Goal: Check status: Check status

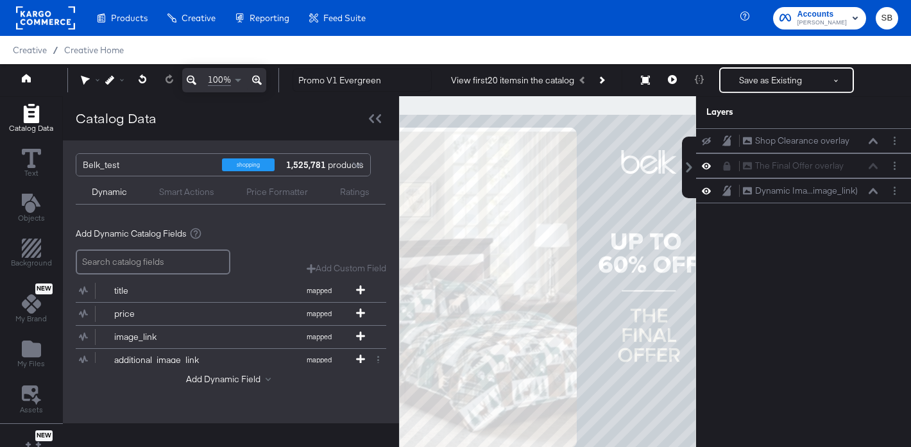
click at [807, 296] on div "Shop Clearance overlay Shop Clearance overlay The Final Offer overlay The Final…" at bounding box center [803, 294] width 215 height 332
click at [675, 80] on icon at bounding box center [672, 79] width 9 height 9
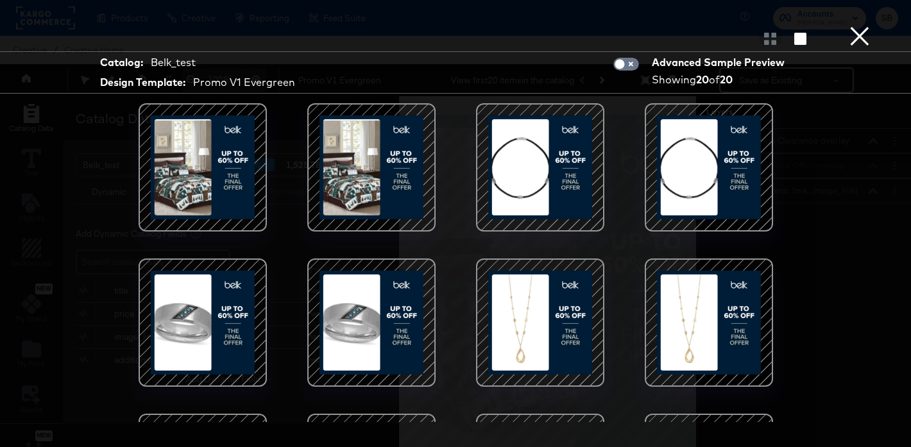
click at [858, 26] on button "×" at bounding box center [860, 13] width 26 height 26
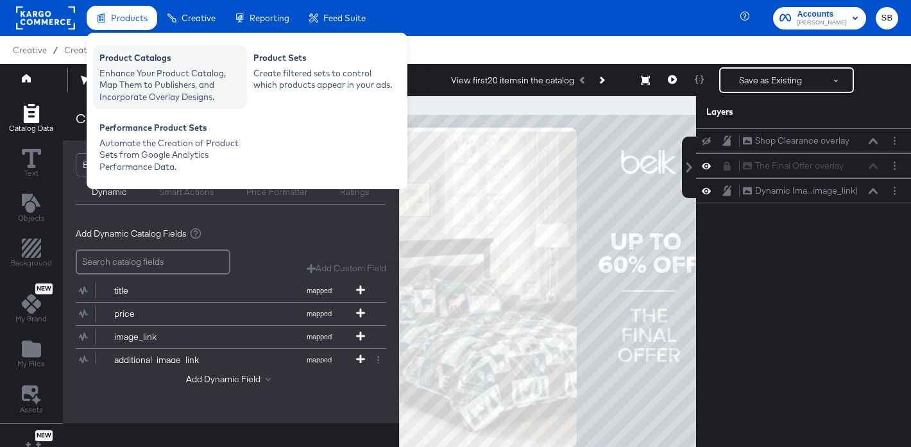
click at [148, 99] on div "Enhance Your Product Catalog, Map Them to Publishers, and Incorporate Overlay D…" at bounding box center [169, 85] width 141 height 36
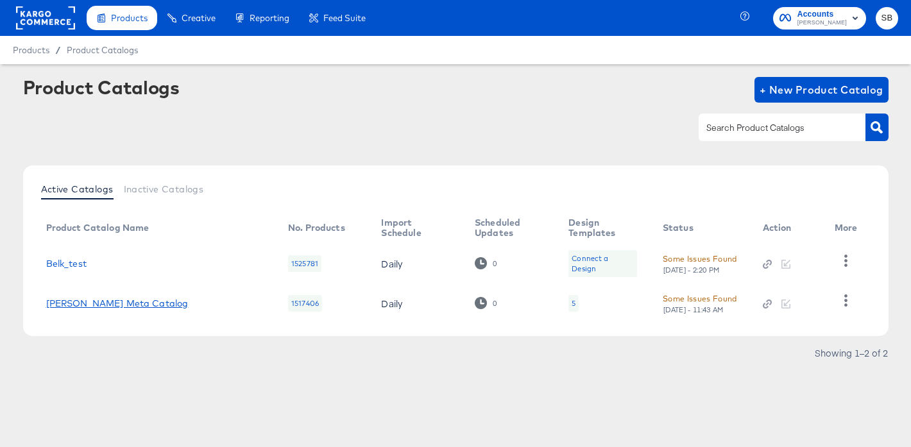
click at [107, 305] on link "Belk Meta Catalog" at bounding box center [117, 303] width 143 height 10
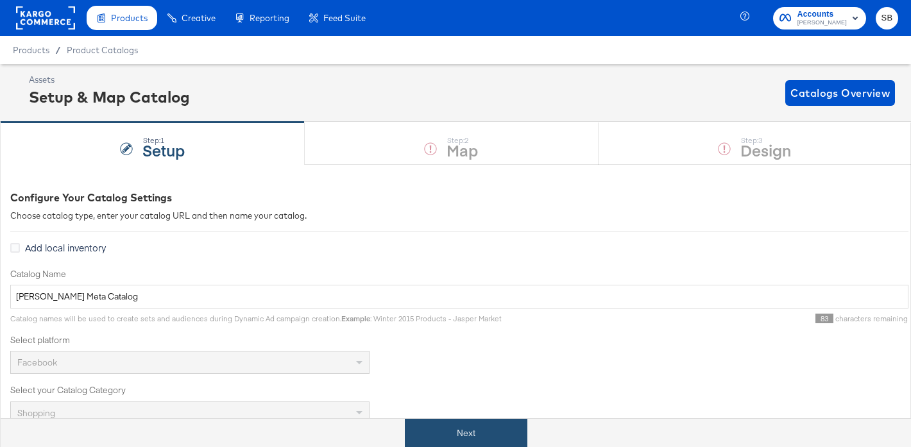
click at [487, 442] on button "Next" at bounding box center [466, 433] width 123 height 29
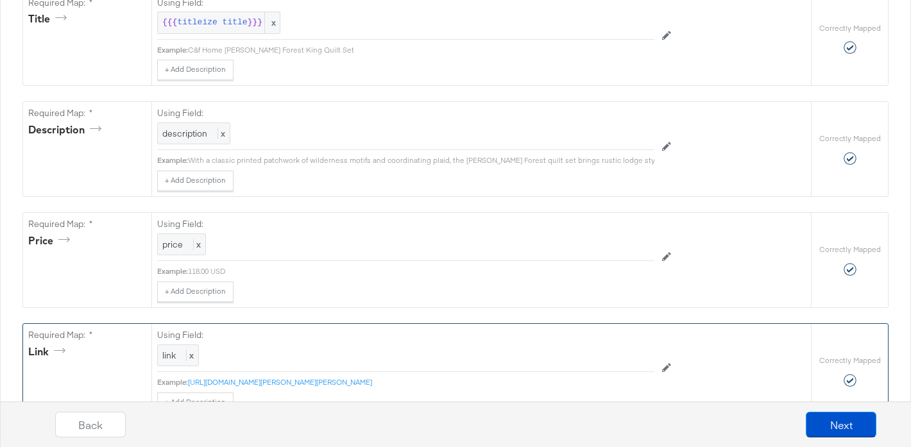
scroll to position [432, 0]
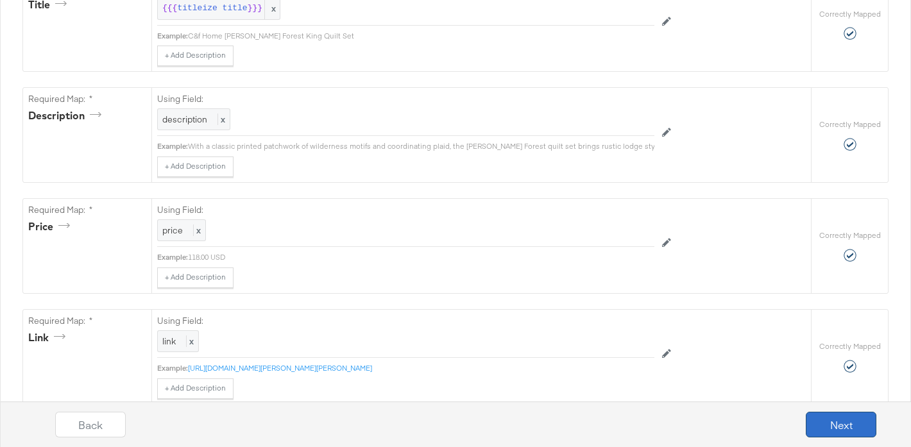
click at [860, 423] on button "Next" at bounding box center [841, 425] width 71 height 26
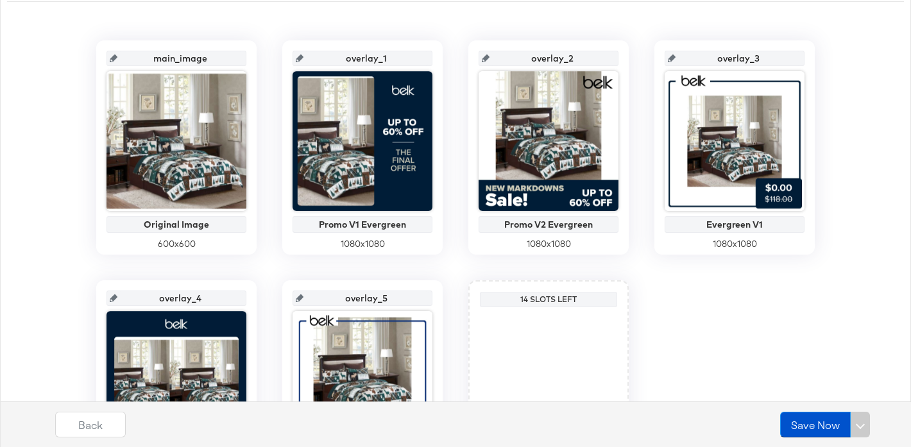
scroll to position [0, 0]
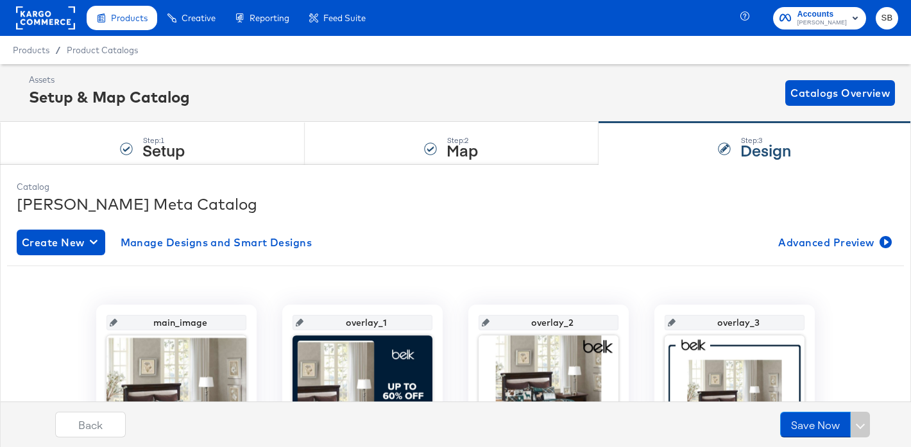
click at [35, 51] on span "Products" at bounding box center [31, 50] width 37 height 10
click at [86, 51] on span "Product Catalogs" at bounding box center [103, 50] width 72 height 10
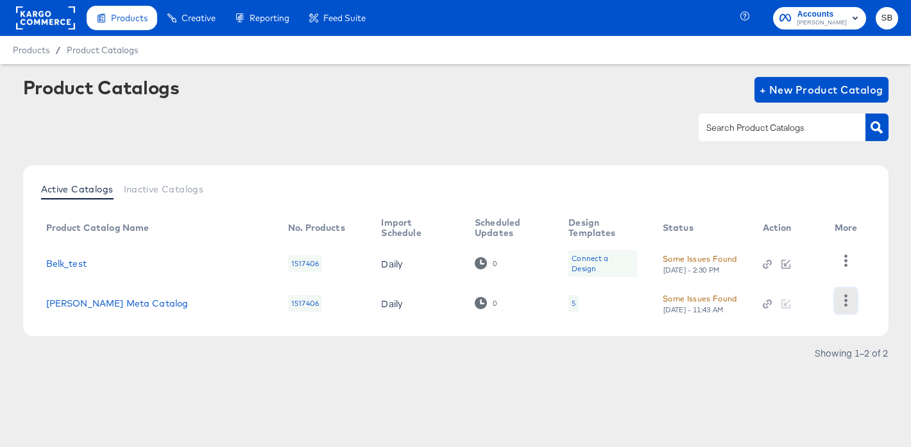
click at [849, 298] on icon "button" at bounding box center [846, 301] width 12 height 12
click at [723, 352] on div "Showing 1–2 of 2" at bounding box center [456, 359] width 866 height 21
click at [693, 304] on div "Some Issues Found" at bounding box center [700, 298] width 74 height 13
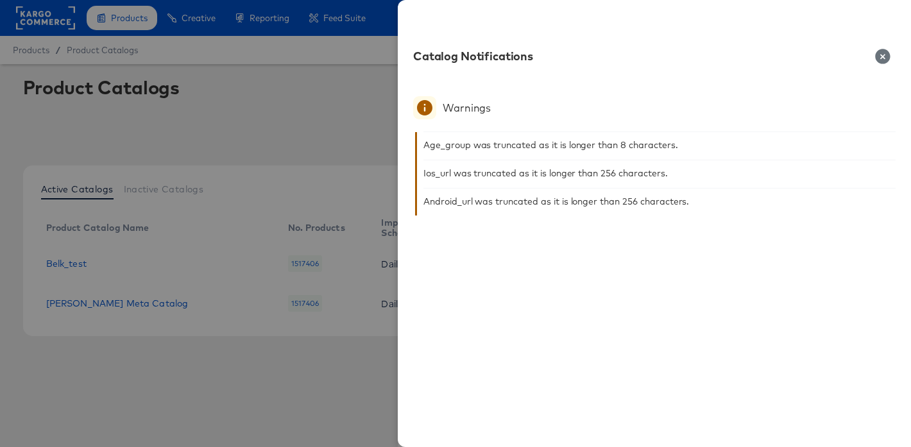
click at [882, 57] on icon "button" at bounding box center [883, 56] width 15 height 15
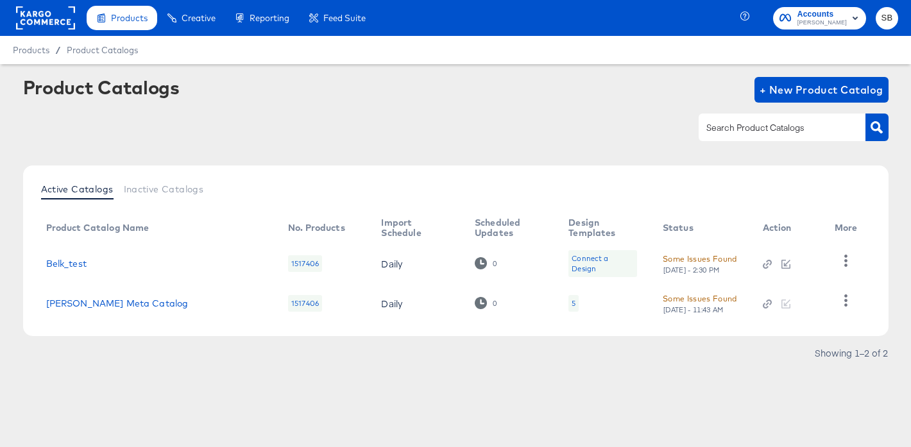
click at [572, 307] on div "5" at bounding box center [574, 303] width 4 height 10
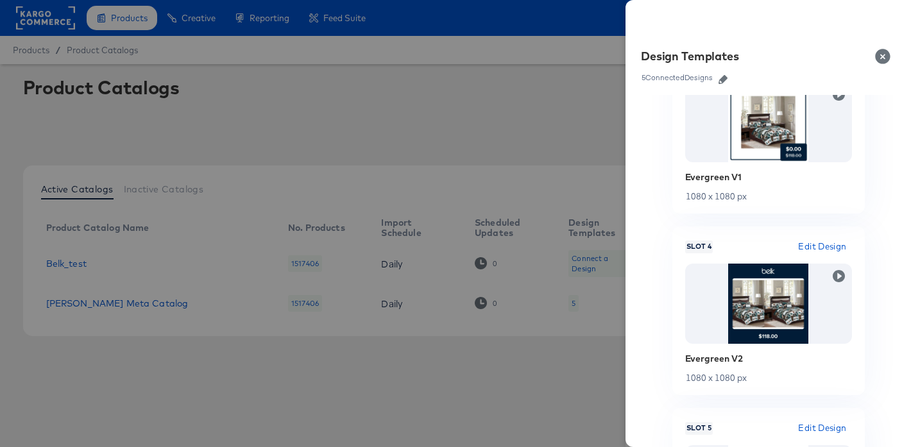
scroll to position [789, 0]
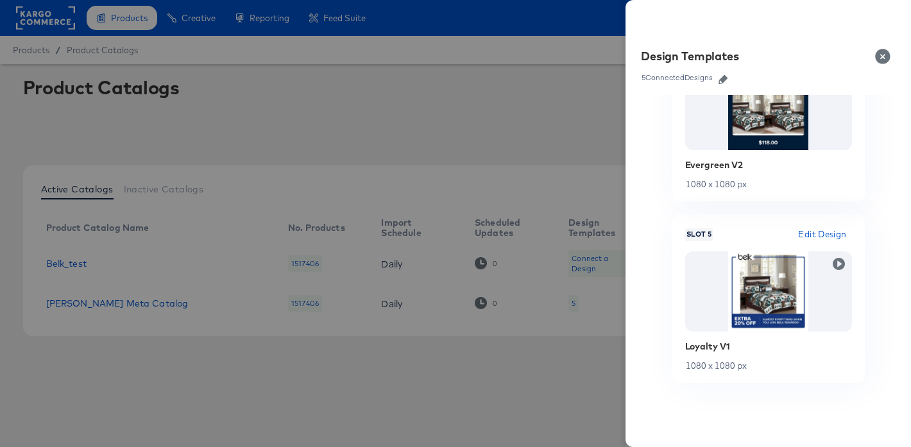
click at [479, 139] on div at bounding box center [455, 223] width 911 height 447
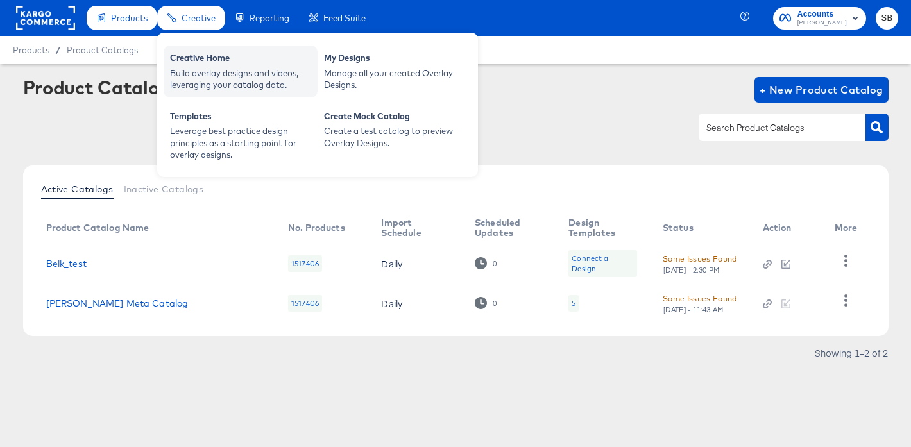
click at [198, 69] on div "Build overlay designs and videos, leveraging your catalog data." at bounding box center [240, 79] width 141 height 24
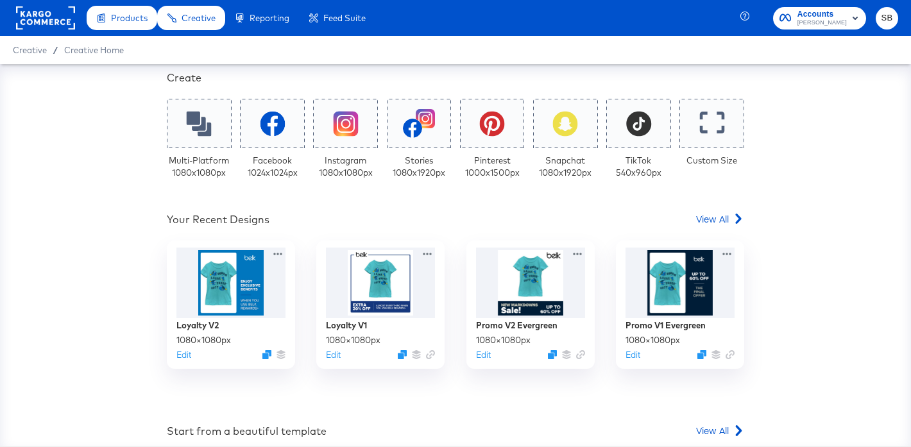
scroll to position [300, 0]
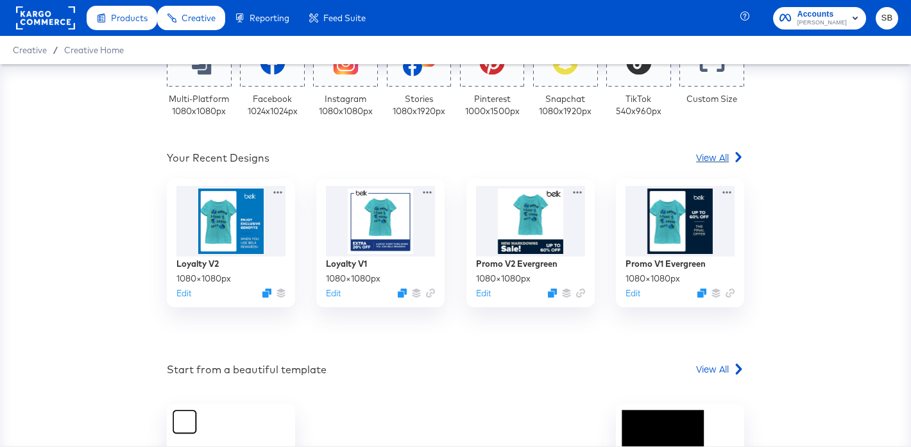
click at [721, 159] on span "View All" at bounding box center [712, 157] width 33 height 13
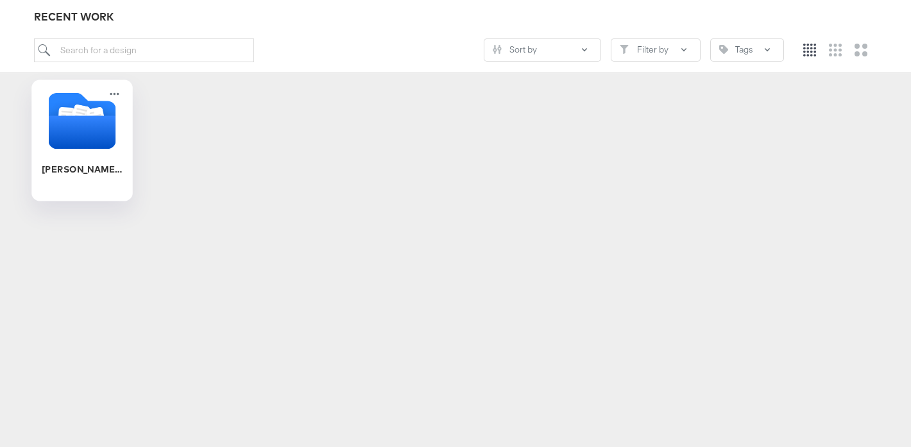
click at [79, 141] on icon "Folder" at bounding box center [82, 132] width 67 height 33
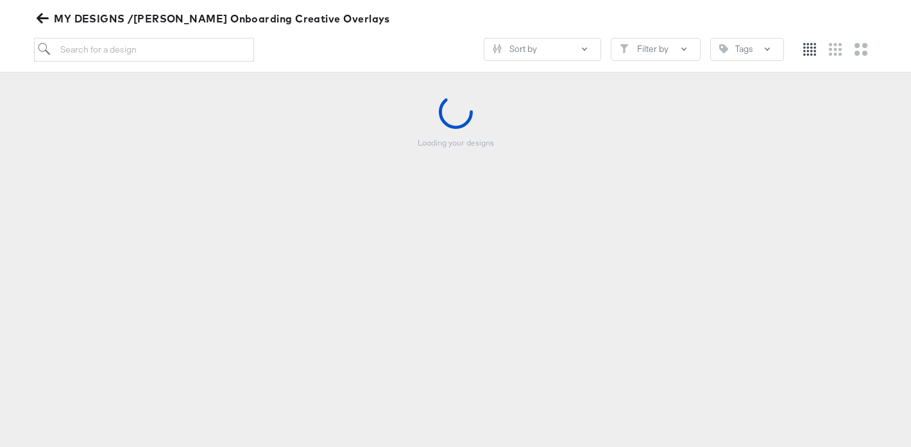
scroll to position [146, 0]
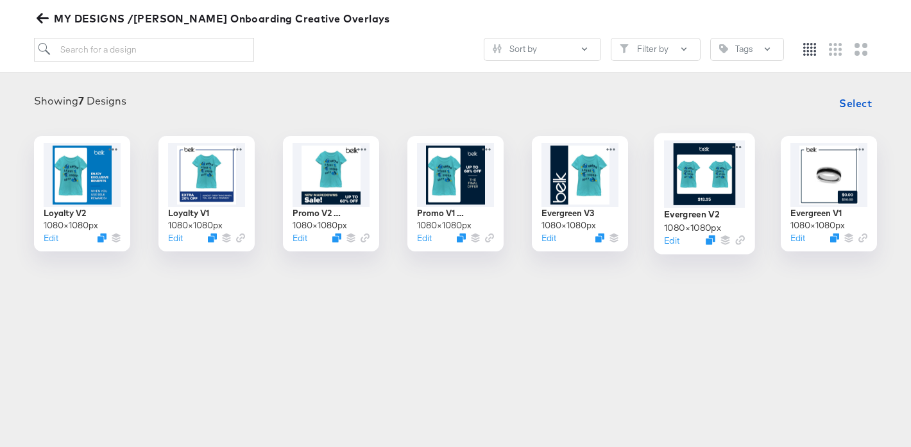
click at [715, 177] on div at bounding box center [704, 174] width 81 height 67
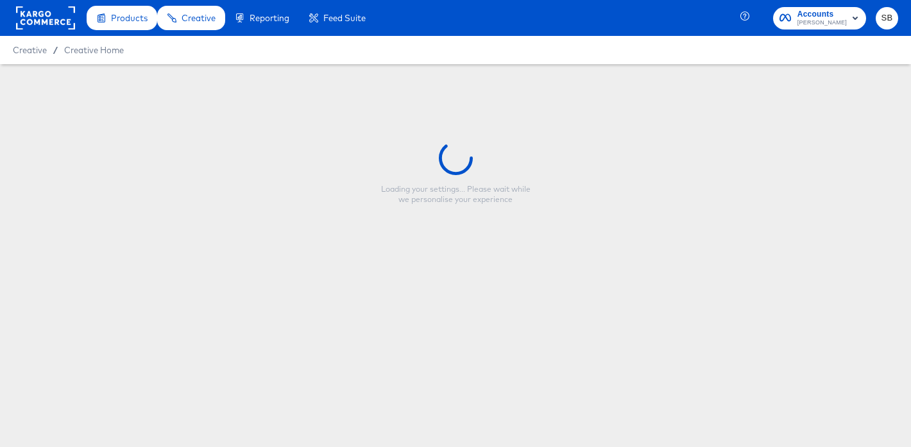
type input "Evergreen V2"
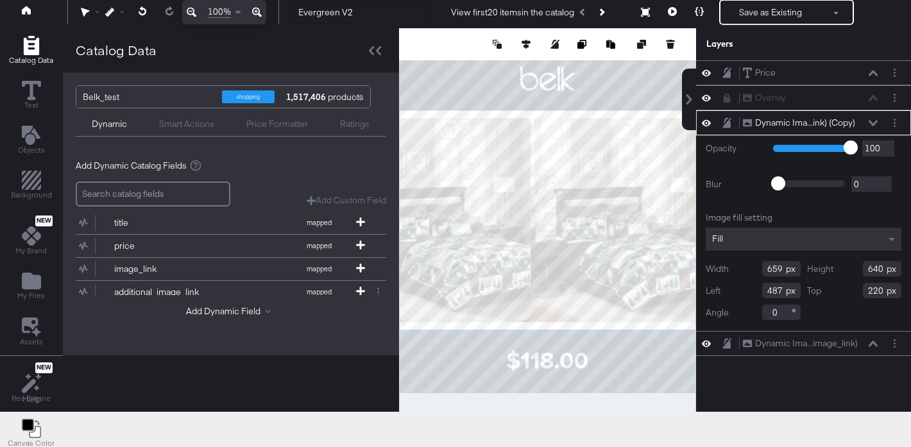
scroll to position [17, 0]
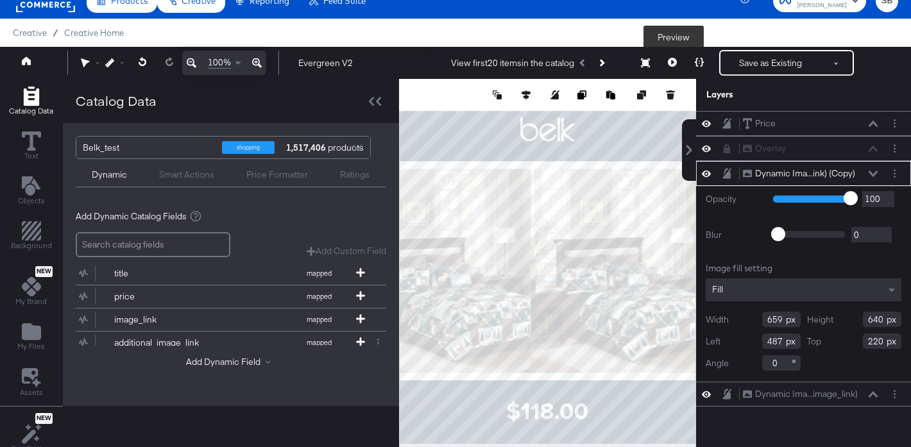
click at [673, 62] on icon at bounding box center [672, 62] width 9 height 9
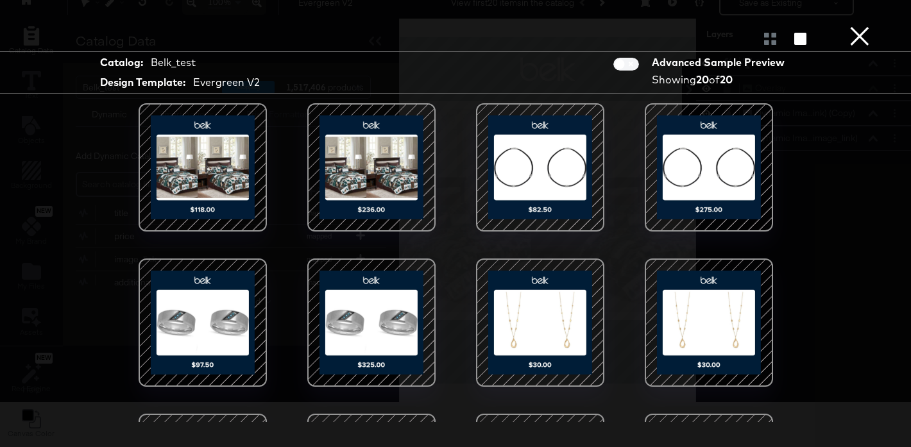
scroll to position [0, 0]
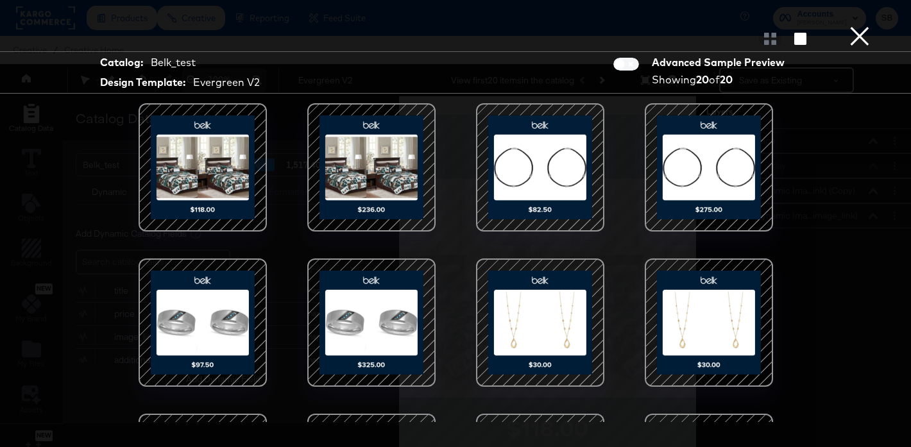
click at [867, 26] on button "×" at bounding box center [860, 13] width 26 height 26
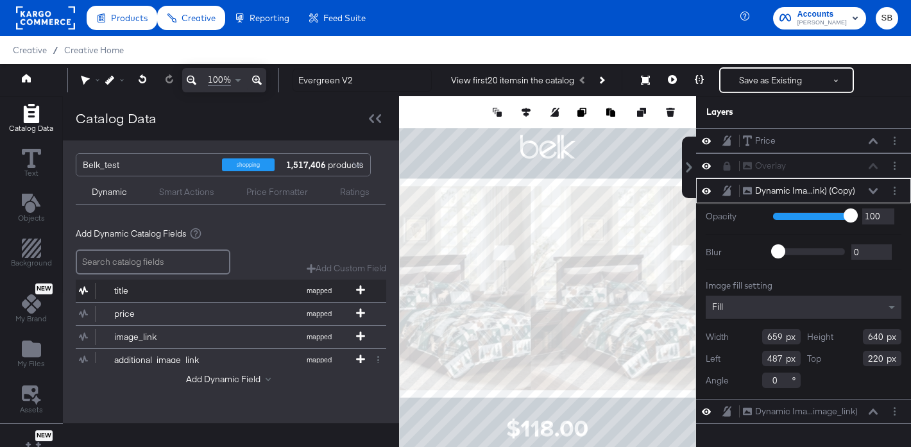
scroll to position [32, 0]
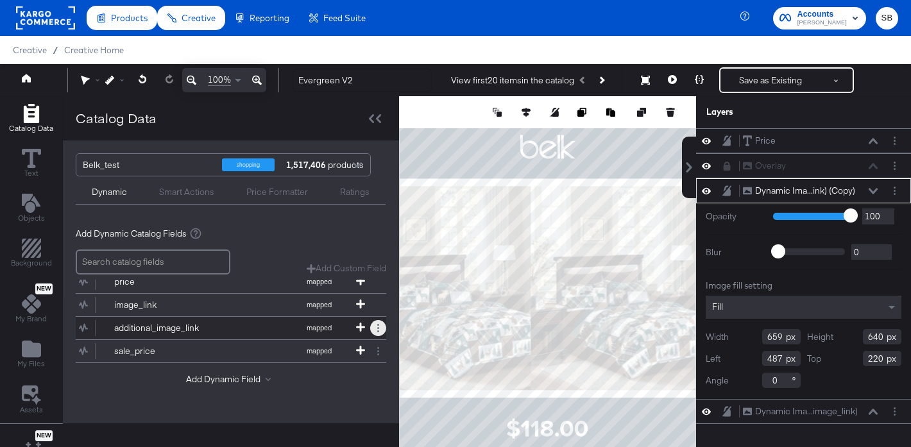
click at [374, 327] on button at bounding box center [378, 328] width 16 height 16
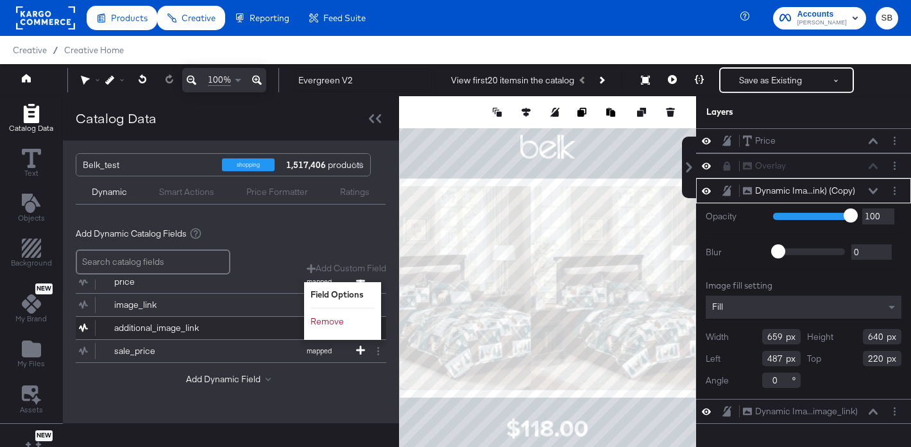
click at [186, 324] on div "additional_image_link" at bounding box center [160, 328] width 93 height 12
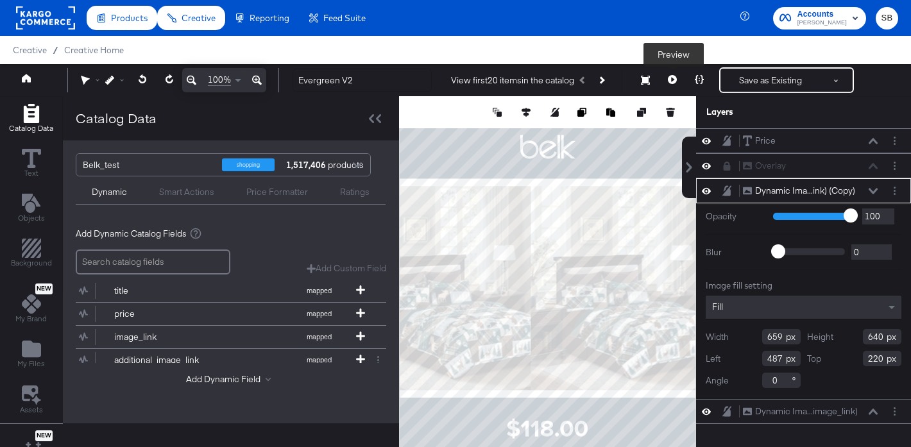
click at [668, 83] on button at bounding box center [672, 80] width 27 height 26
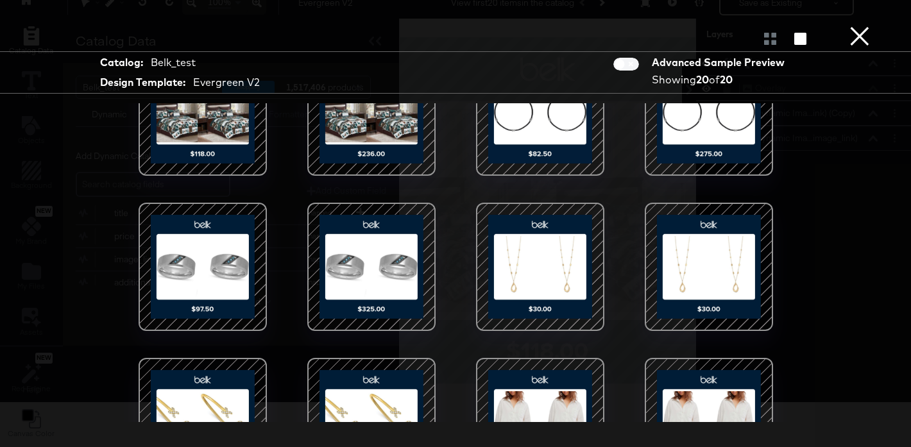
scroll to position [0, 0]
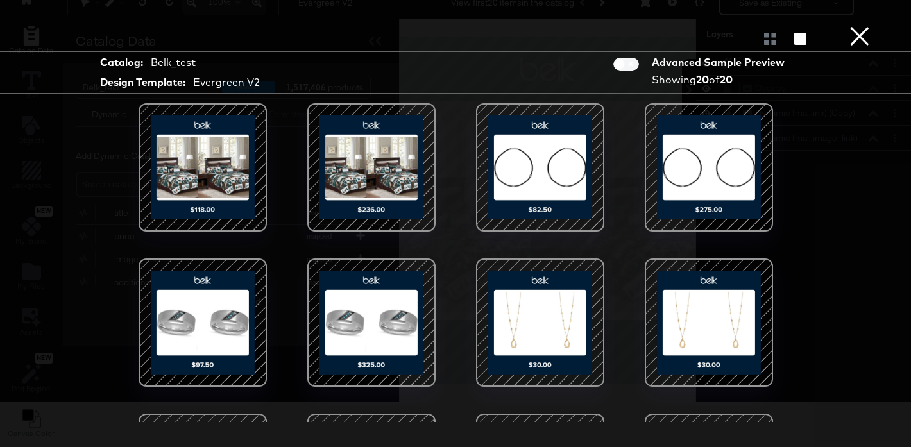
click at [865, 26] on button "×" at bounding box center [860, 13] width 26 height 26
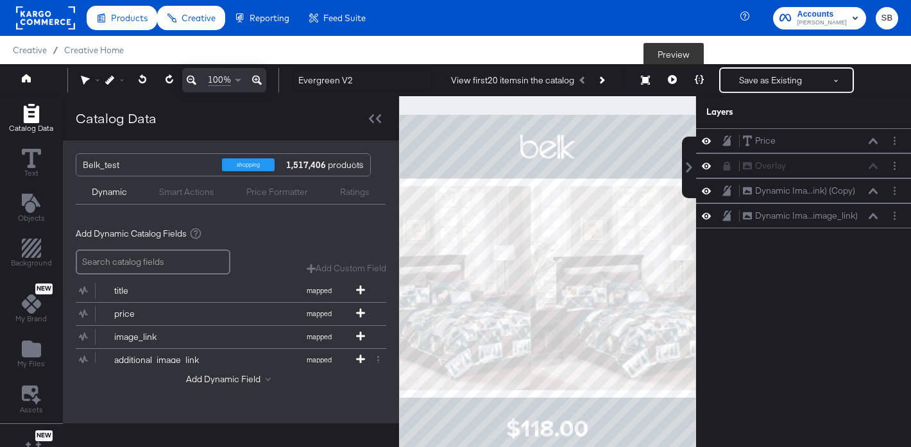
click at [674, 80] on icon at bounding box center [672, 79] width 9 height 9
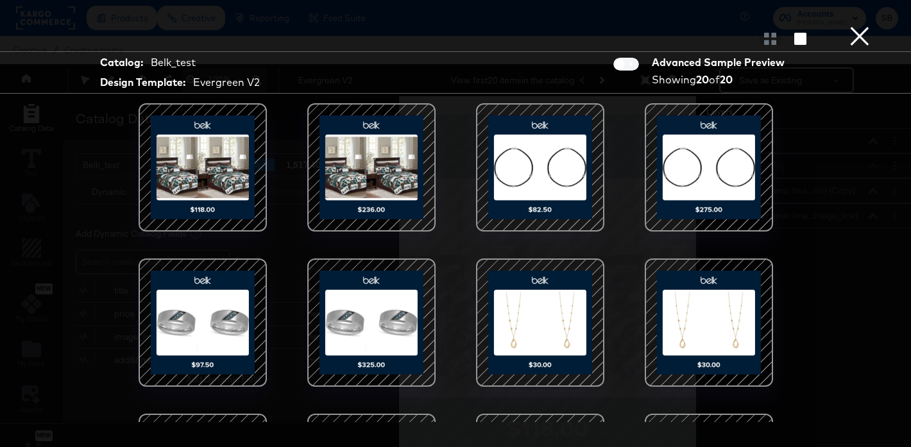
click at [503, 350] on div at bounding box center [540, 322] width 109 height 109
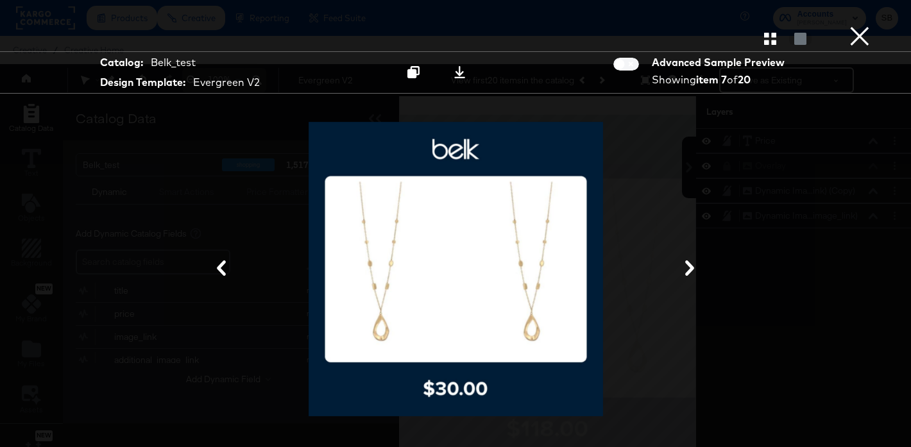
click at [692, 270] on icon at bounding box center [690, 268] width 9 height 15
click at [693, 269] on icon at bounding box center [690, 268] width 9 height 15
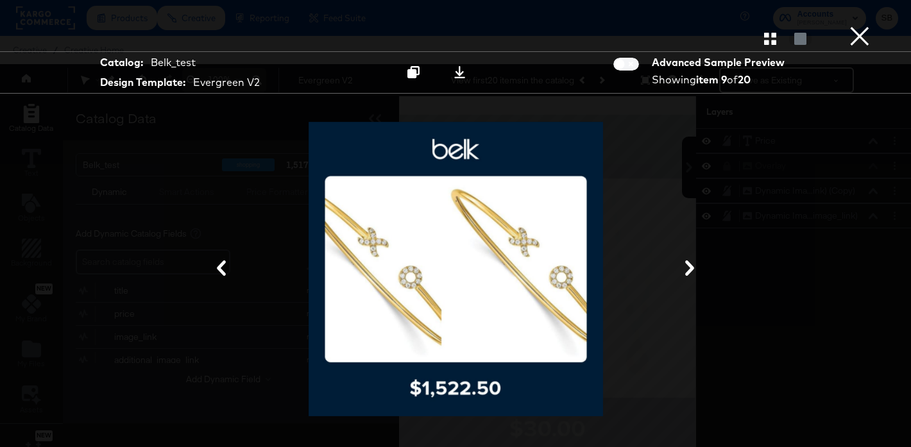
click at [693, 269] on icon at bounding box center [690, 268] width 9 height 15
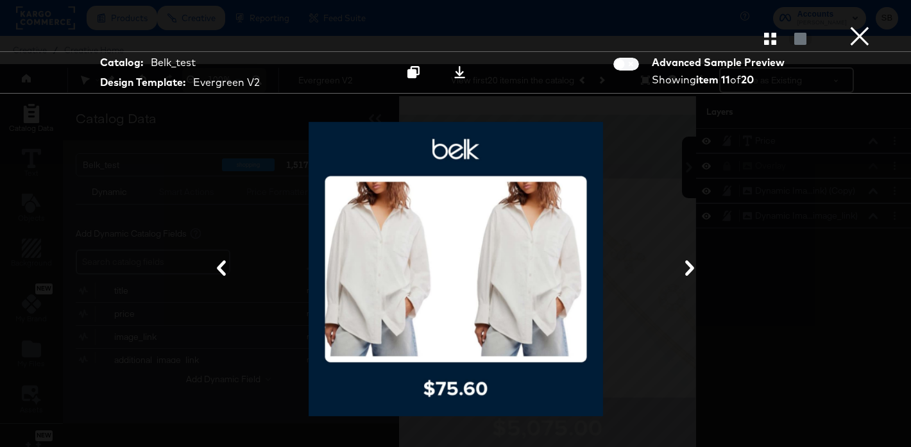
click at [693, 269] on icon at bounding box center [690, 268] width 9 height 15
click at [223, 266] on icon at bounding box center [221, 268] width 15 height 15
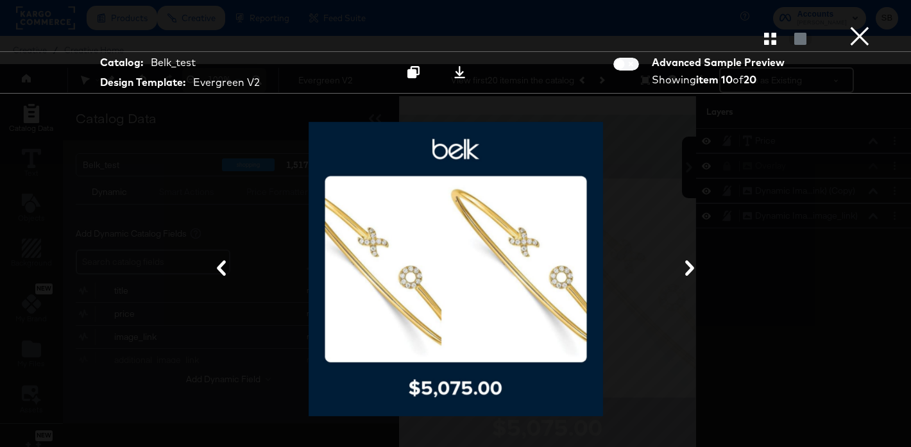
click at [223, 266] on icon at bounding box center [221, 268] width 15 height 15
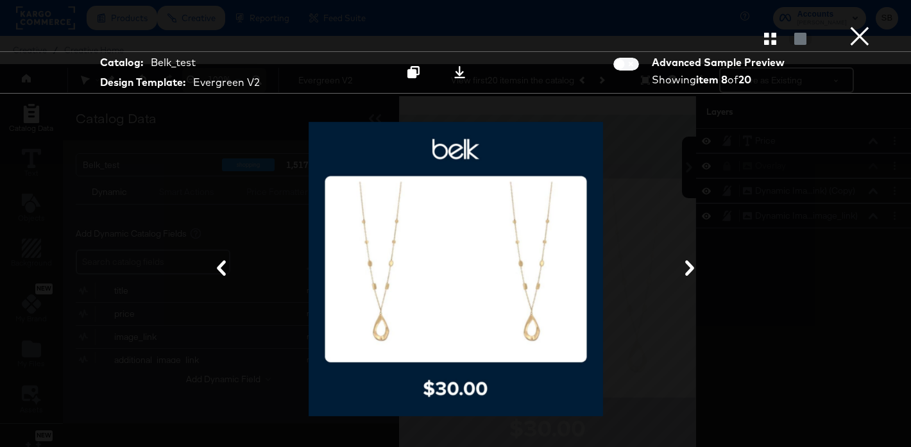
click at [223, 266] on icon at bounding box center [221, 268] width 15 height 15
click at [716, 143] on div at bounding box center [455, 269] width 783 height 319
click at [870, 26] on button "×" at bounding box center [860, 13] width 26 height 26
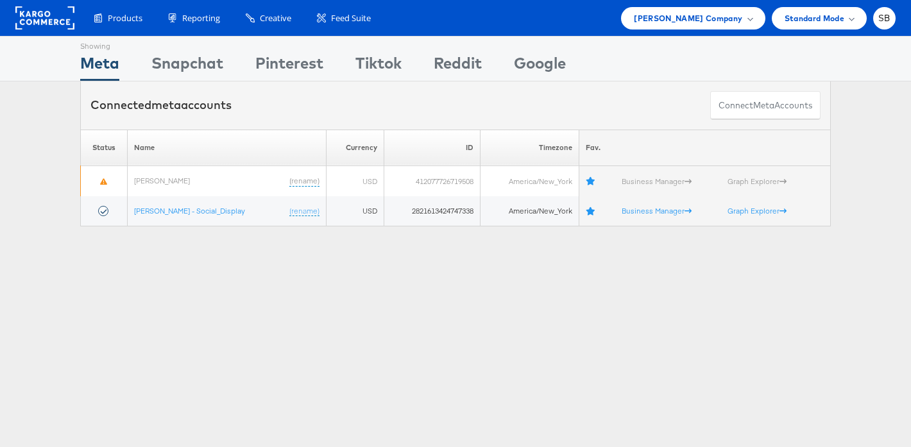
click at [203, 299] on div "Showing Meta Showing [GEOGRAPHIC_DATA] Showing Pinterest Showing Tiktok Showing…" at bounding box center [455, 357] width 911 height 642
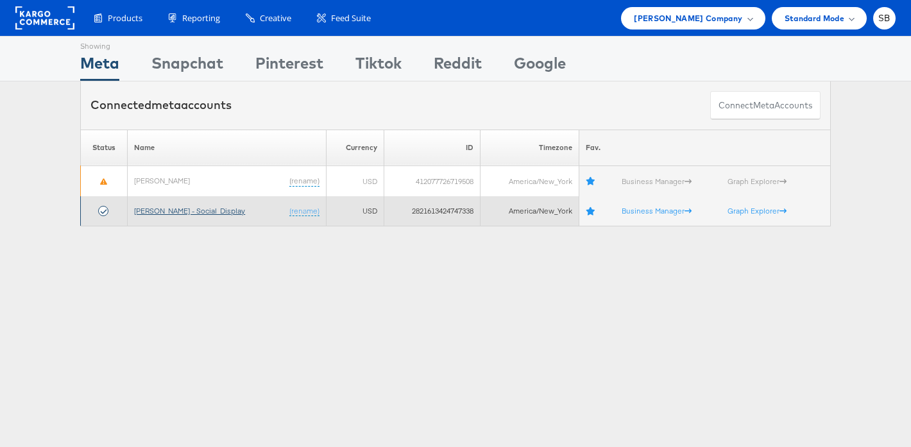
click at [187, 211] on link "[PERSON_NAME] - Social_Display" at bounding box center [189, 211] width 111 height 10
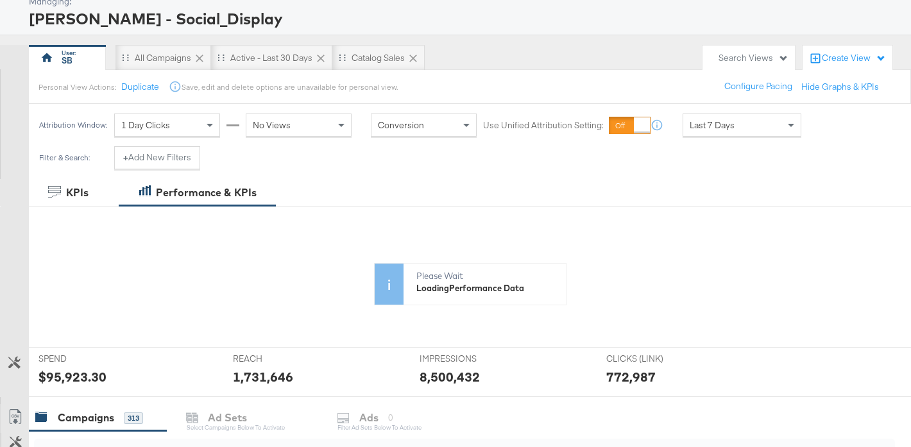
scroll to position [73, 0]
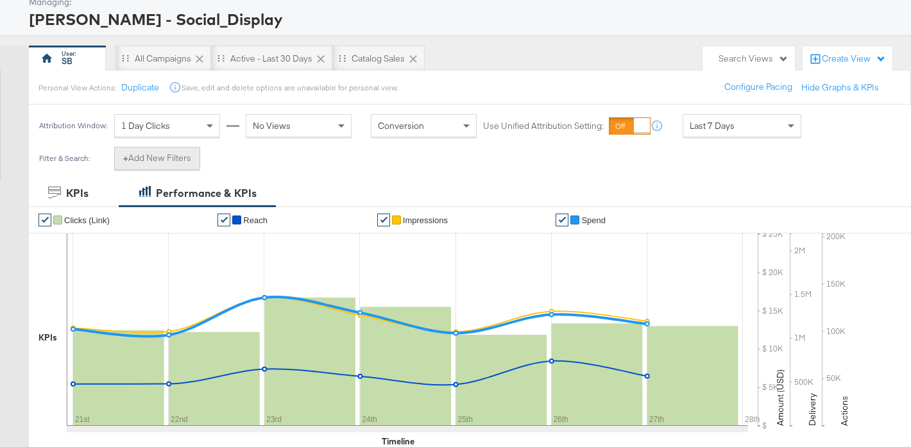
click at [159, 167] on button "+ Add New Filters" at bounding box center [157, 158] width 86 height 23
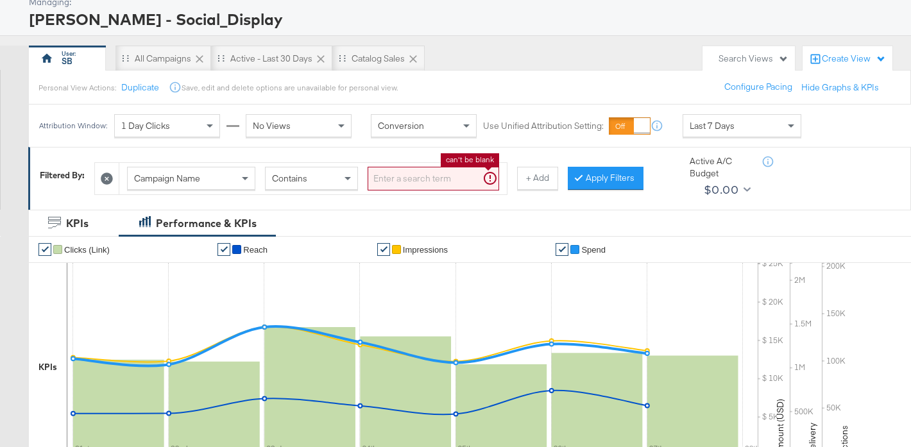
click at [425, 182] on input "search" at bounding box center [434, 179] width 132 height 24
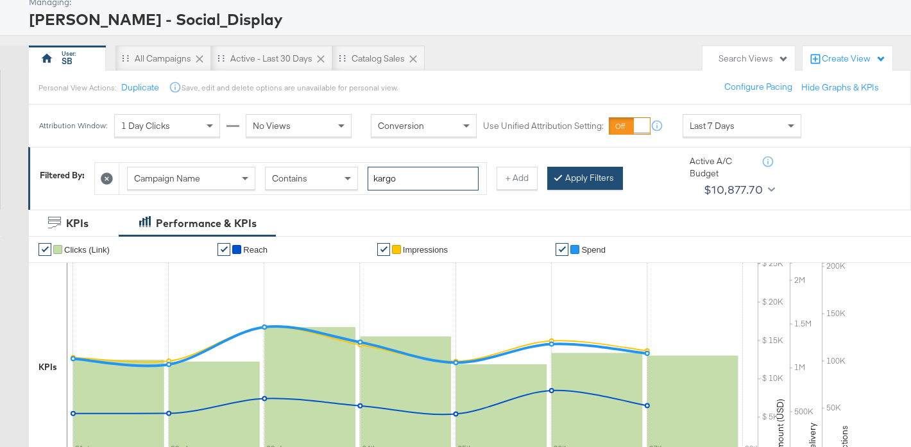
type input "kargo"
click at [582, 173] on button "Apply Filters" at bounding box center [586, 178] width 76 height 23
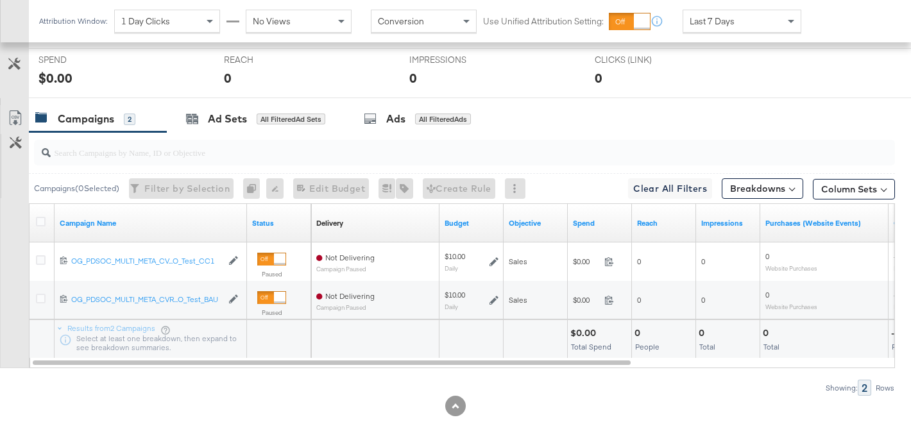
scroll to position [517, 0]
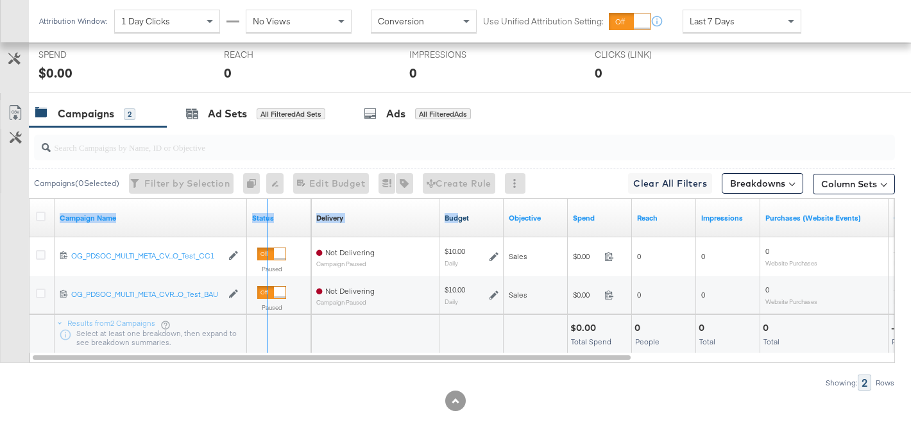
drag, startPoint x: 243, startPoint y: 207, endPoint x: 458, endPoint y: 220, distance: 214.7
click at [30, 199] on div "Campaign Name Status Delivery Sorting Unavailable Budget Objective Spend Reach …" at bounding box center [30, 199] width 0 height 0
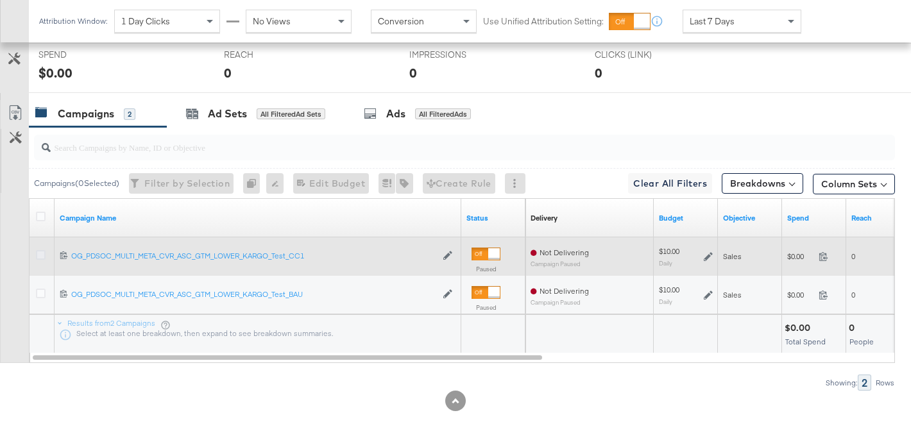
click at [38, 254] on icon at bounding box center [41, 255] width 10 height 10
click at [0, 0] on input "checkbox" at bounding box center [0, 0] width 0 height 0
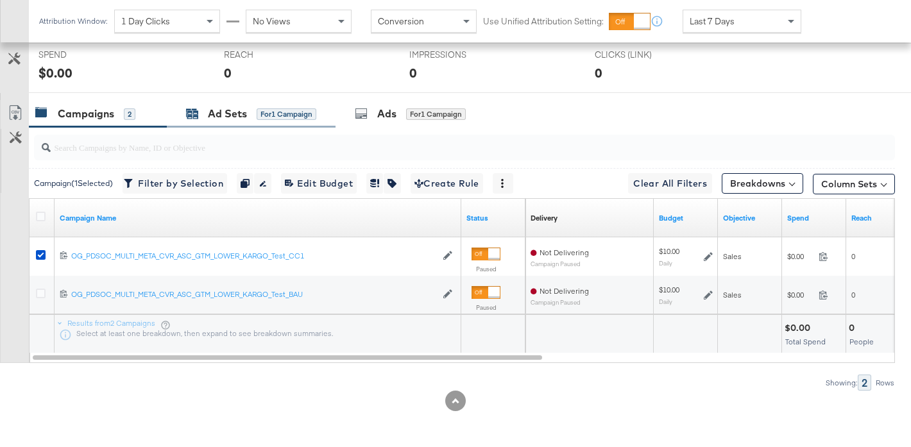
click at [232, 118] on div "Ad Sets" at bounding box center [227, 114] width 39 height 15
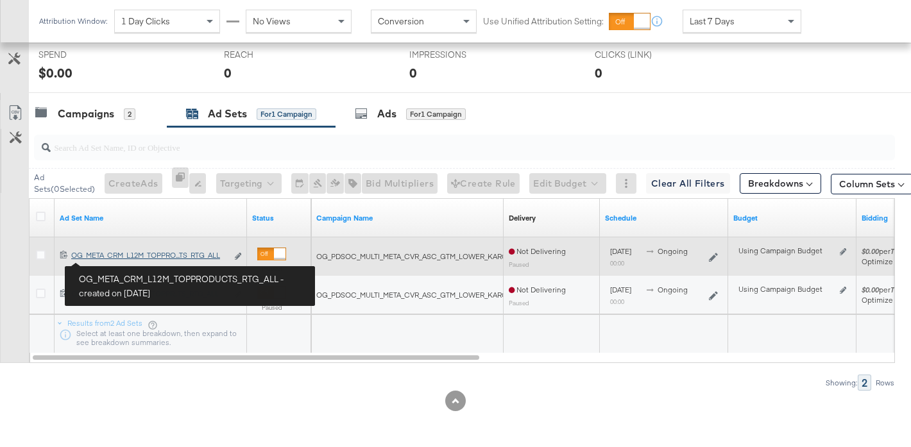
scroll to position [514, 0]
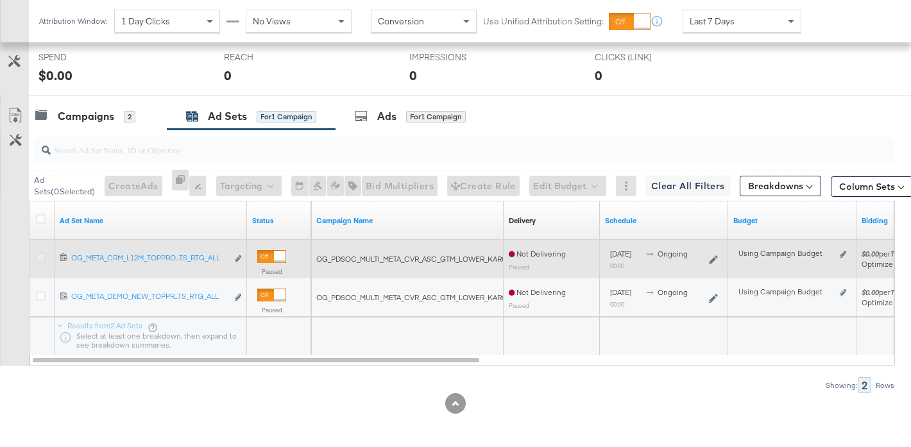
click at [40, 259] on icon at bounding box center [41, 258] width 10 height 10
click at [0, 0] on input "checkbox" at bounding box center [0, 0] width 0 height 0
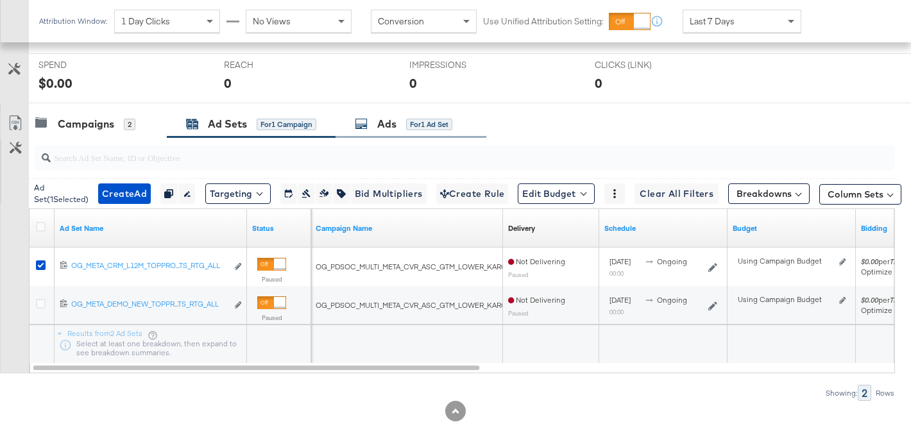
scroll to position [510, 0]
click at [399, 126] on div "Ads for 1 Ad Set" at bounding box center [404, 123] width 98 height 15
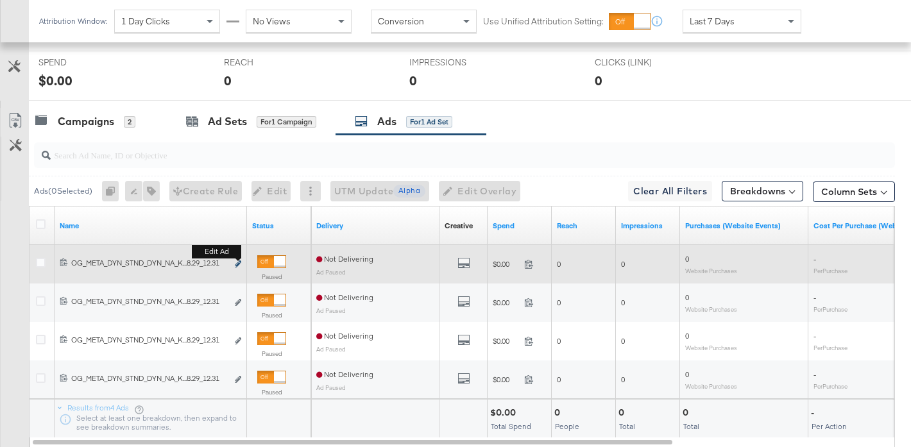
click at [237, 261] on icon "link" at bounding box center [238, 264] width 6 height 7
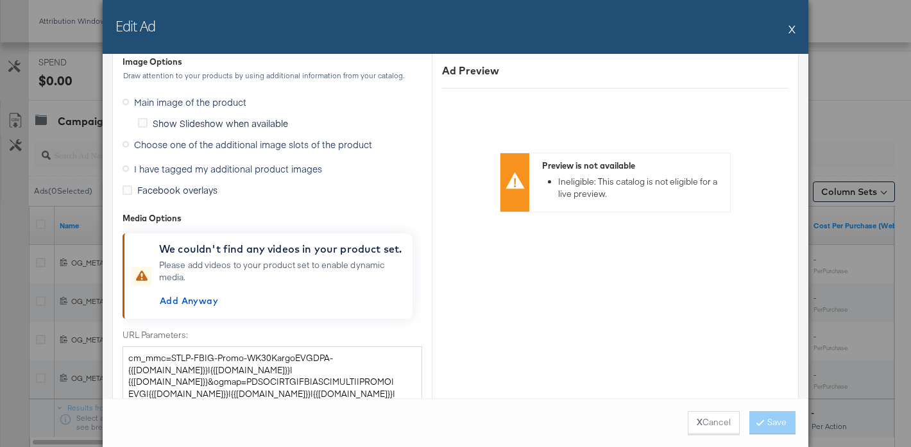
scroll to position [1206, 0]
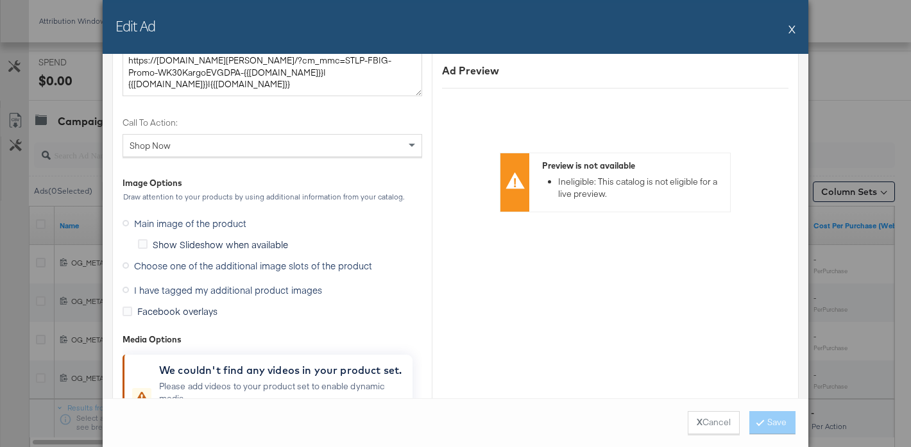
click at [211, 266] on span "Choose one of the additional image slots of the product" at bounding box center [253, 265] width 238 height 13
click at [0, 0] on input "Choose one of the additional image slots of the product" at bounding box center [0, 0] width 0 height 0
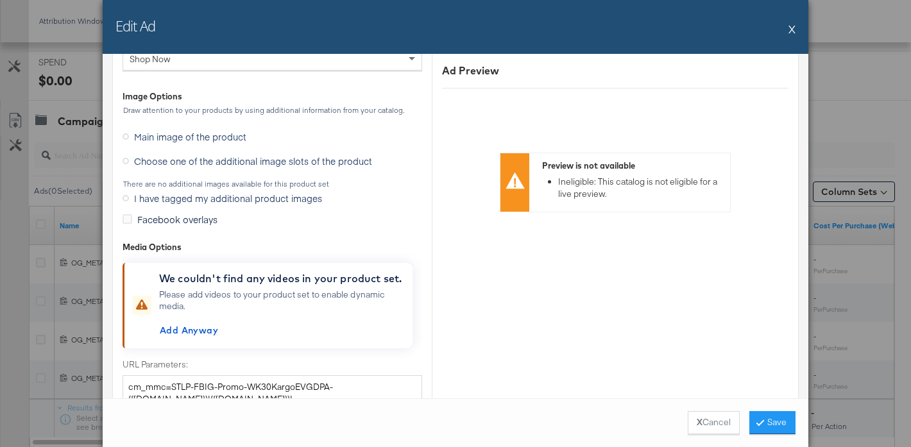
scroll to position [1293, 0]
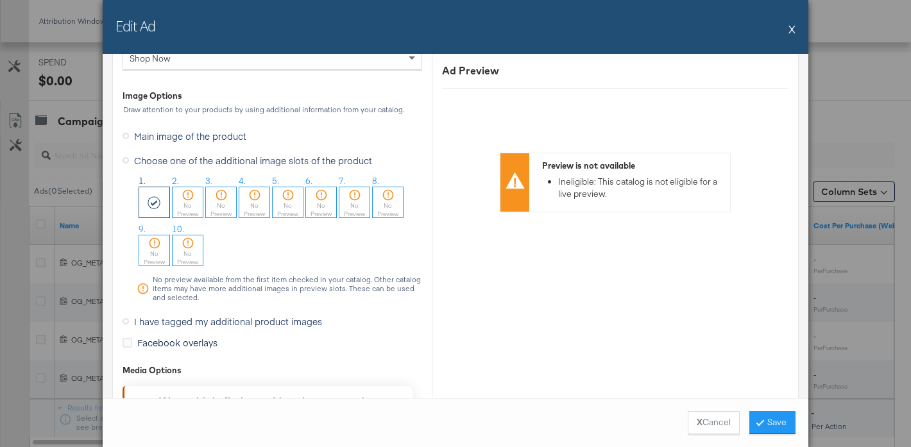
click at [791, 32] on button "X" at bounding box center [792, 29] width 7 height 26
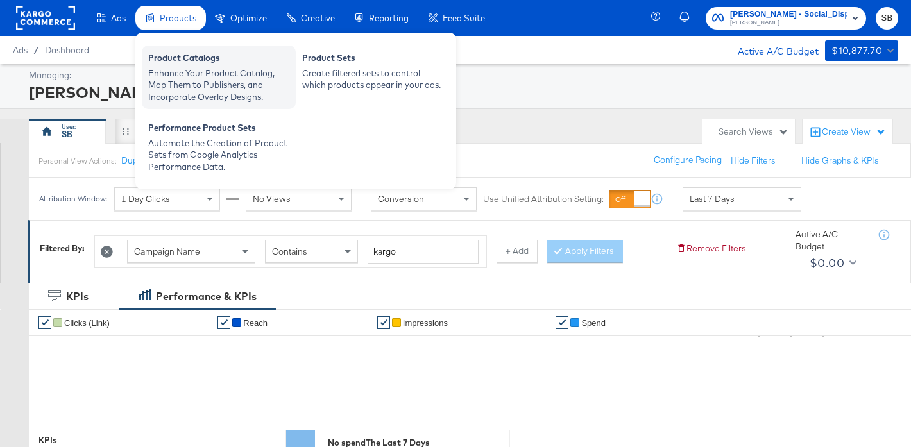
click at [193, 73] on div "Enhance Your Product Catalog, Map Them to Publishers, and Incorporate Overlay D…" at bounding box center [218, 85] width 141 height 36
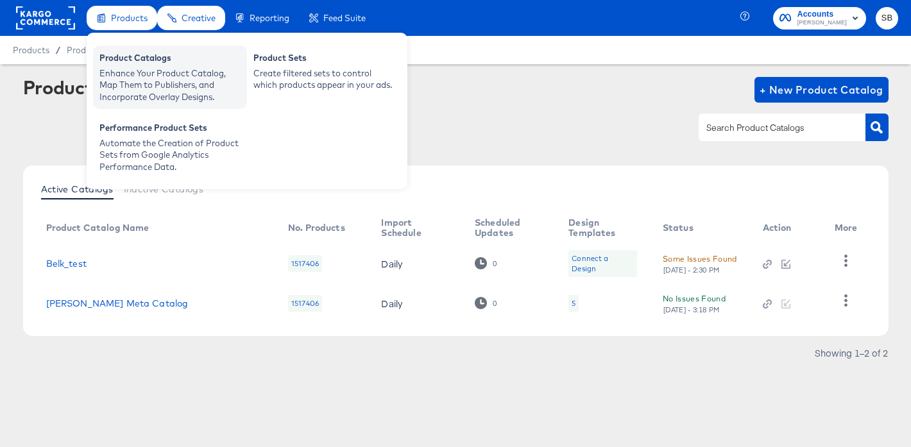
click at [157, 64] on div "Product Catalogs" at bounding box center [169, 59] width 141 height 15
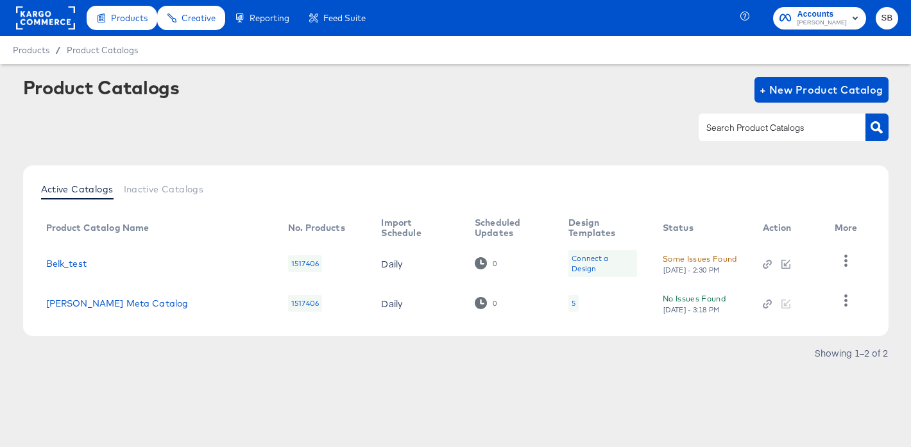
click at [684, 369] on article "Product Catalogs + New Product Catalog Active Catalogs Inactive Catalogs Produc…" at bounding box center [455, 236] width 911 height 344
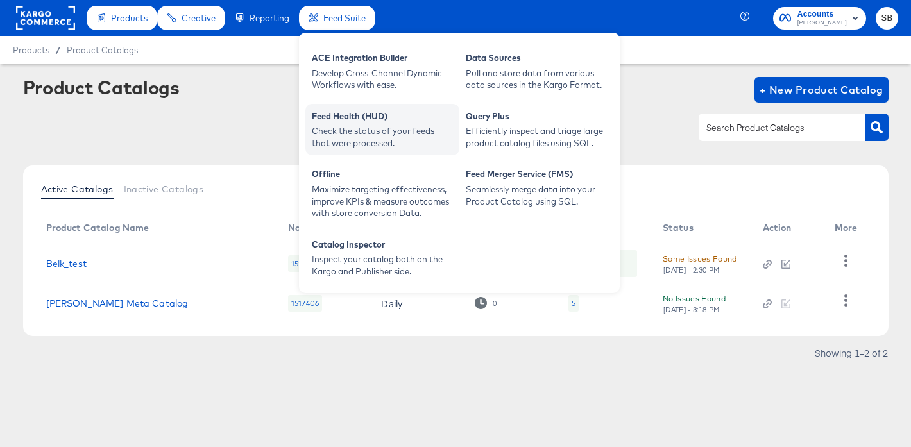
click at [358, 137] on div "Check the status of your feeds that were processed." at bounding box center [382, 137] width 141 height 24
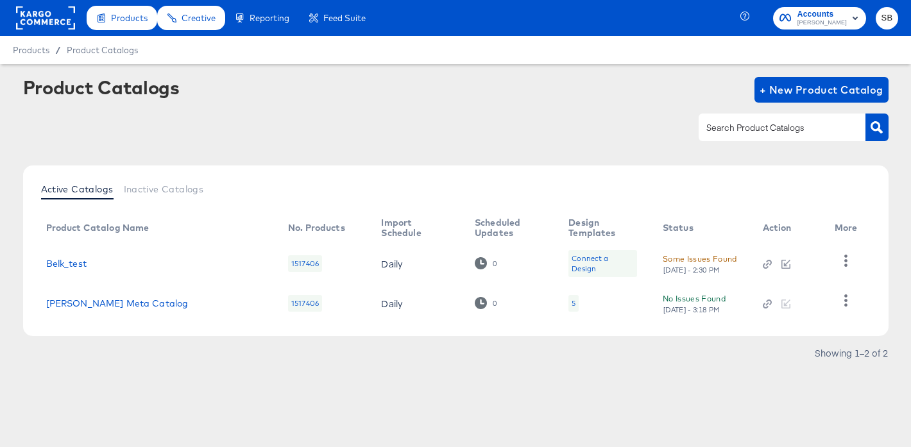
click at [505, 389] on article "Product Catalogs + New Product Catalog Active Catalogs Inactive Catalogs Produc…" at bounding box center [455, 236] width 911 height 344
